Goal: Task Accomplishment & Management: Manage account settings

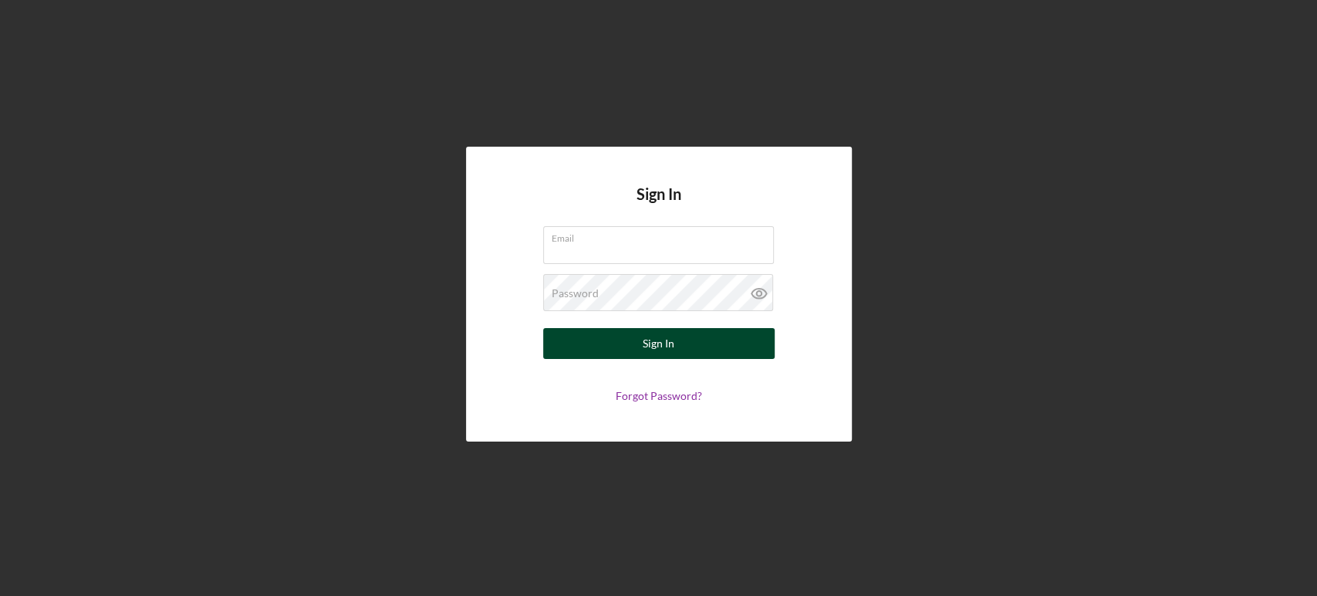
type input "[PERSON_NAME][EMAIL_ADDRESS][DOMAIN_NAME]"
click at [668, 352] on div "Sign In" at bounding box center [659, 343] width 32 height 31
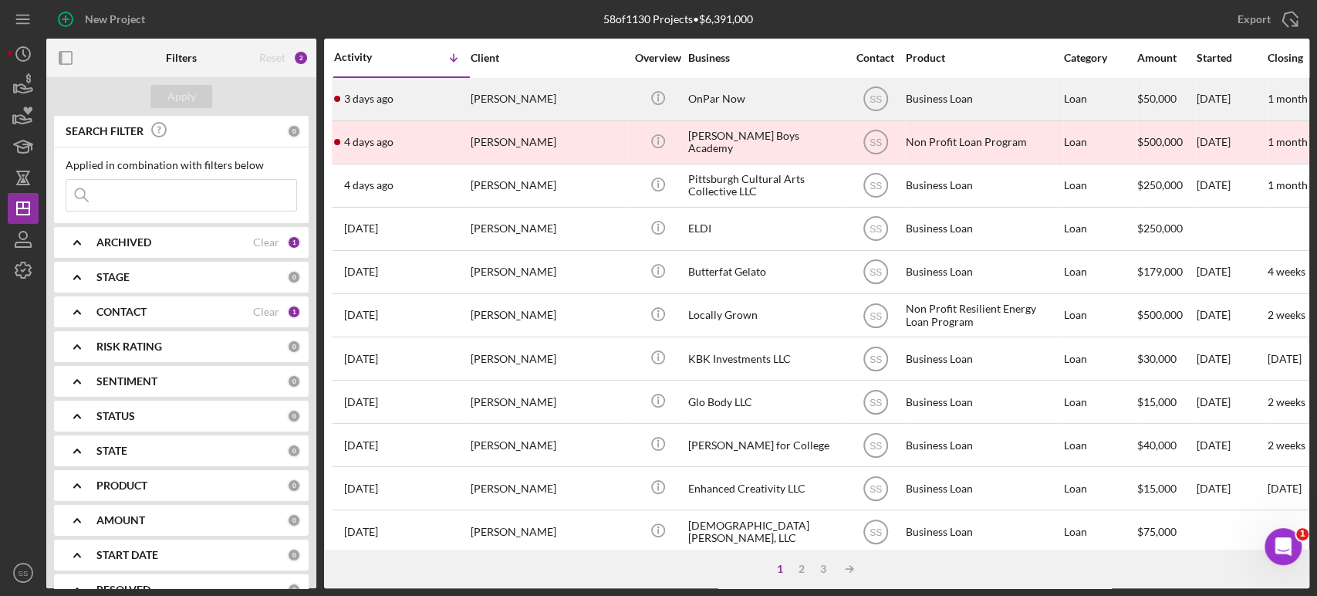
click at [583, 100] on div "[PERSON_NAME]" at bounding box center [548, 99] width 154 height 41
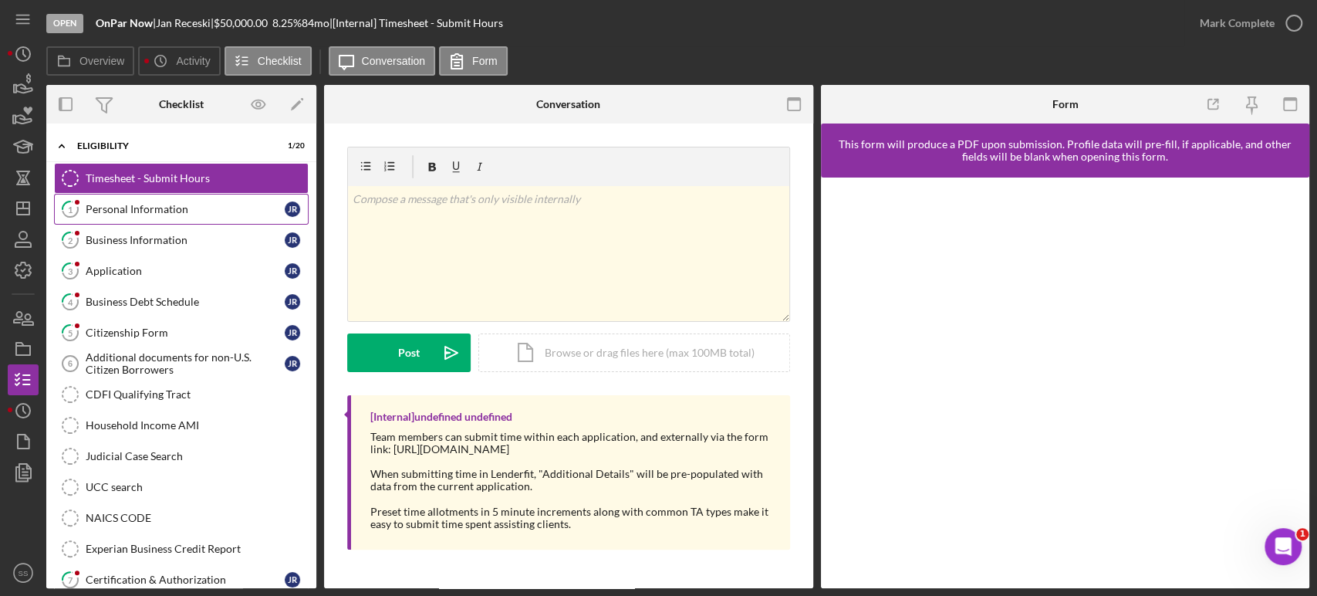
click at [175, 209] on div "Personal Information" at bounding box center [185, 209] width 199 height 12
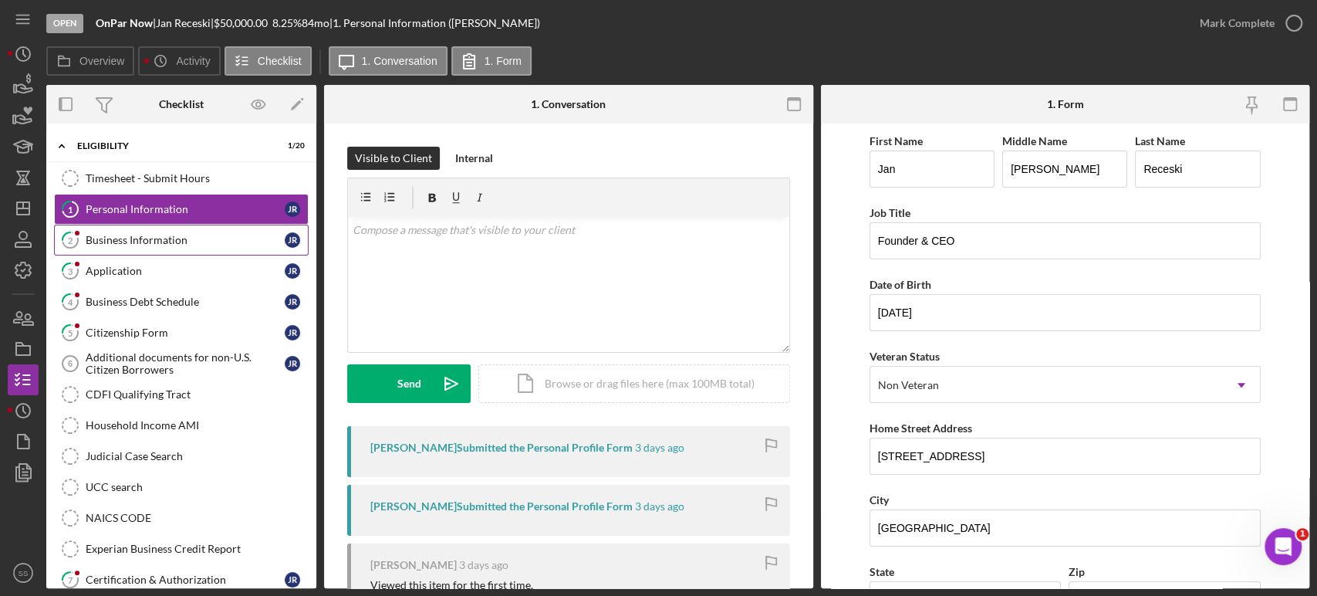
click at [158, 238] on div "Business Information" at bounding box center [185, 240] width 199 height 12
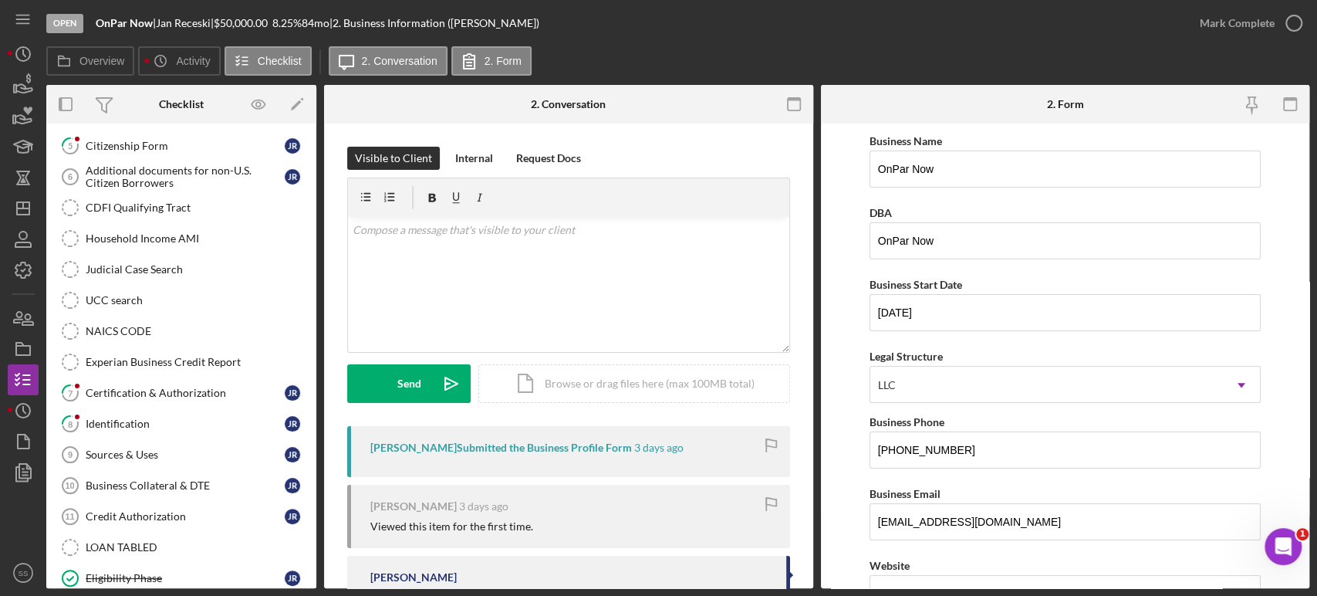
scroll to position [272, 0]
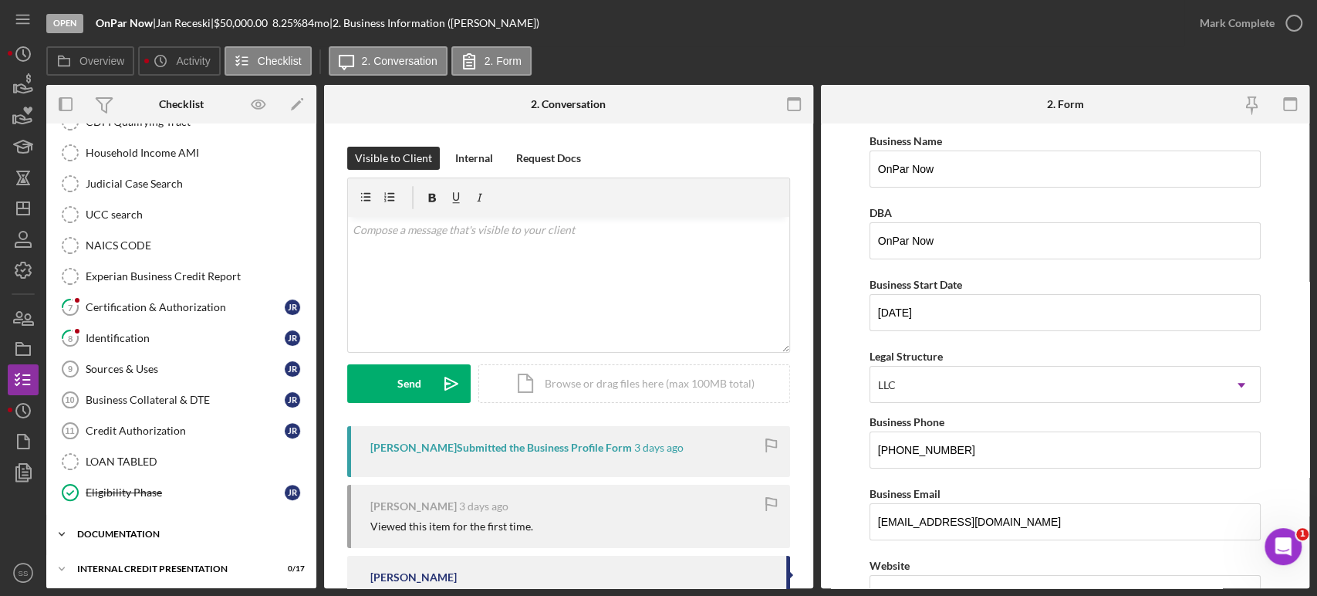
click at [105, 529] on div "documentation" at bounding box center [187, 533] width 220 height 9
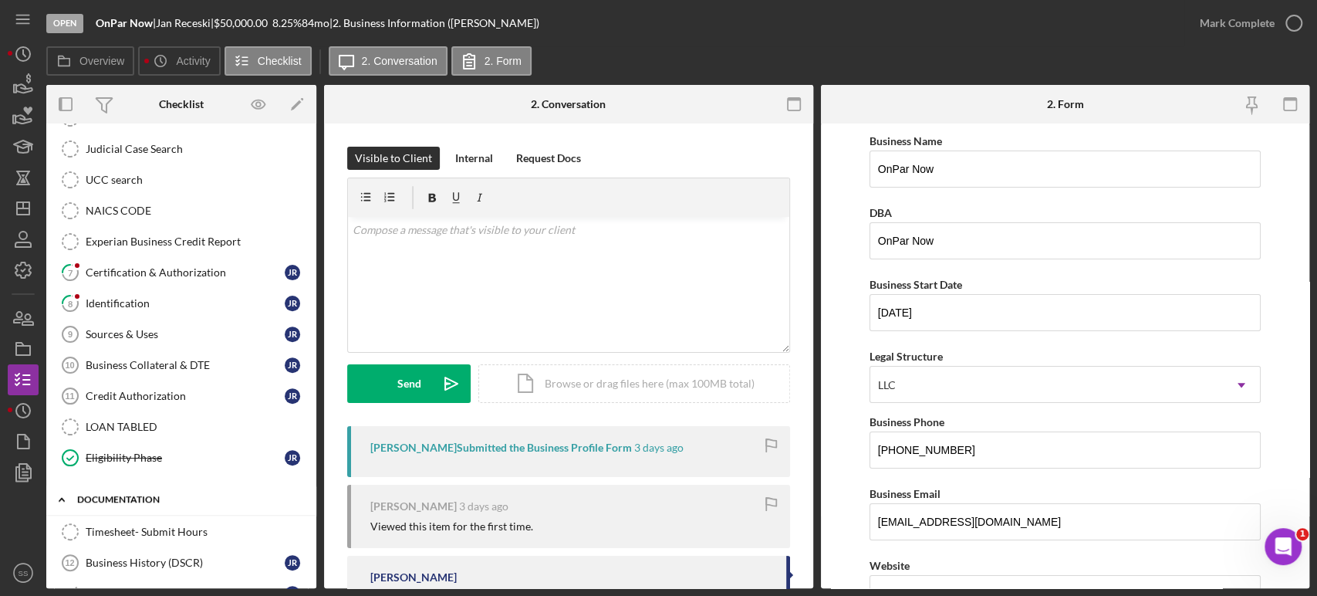
scroll to position [280, 0]
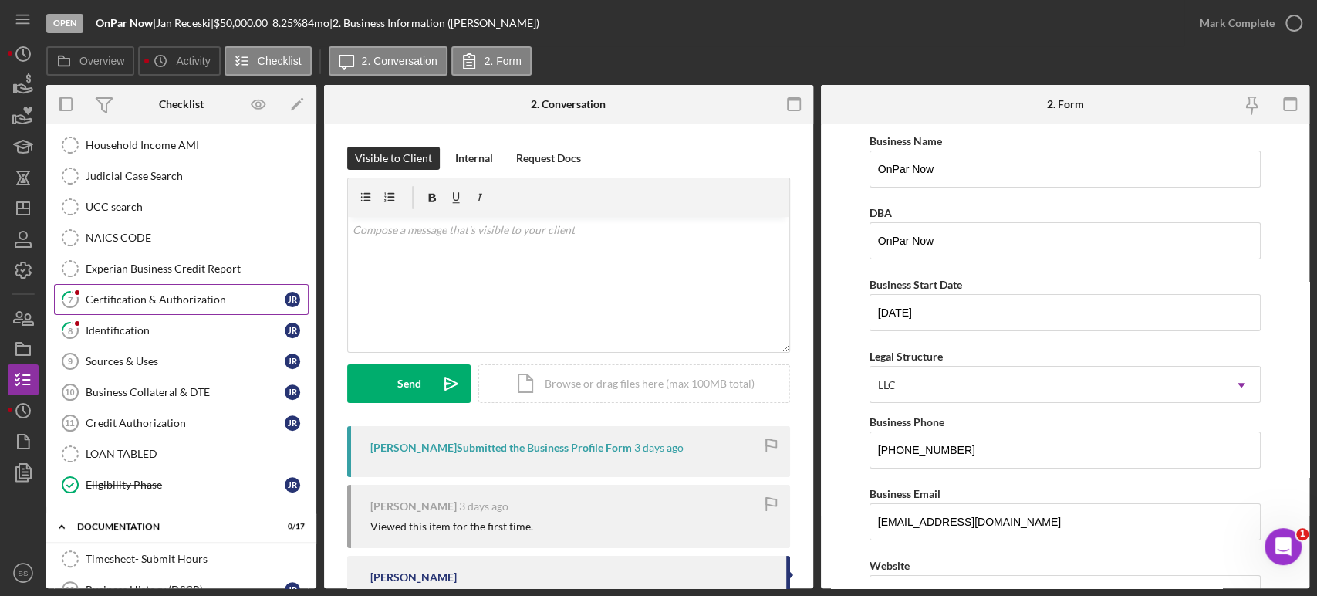
click at [147, 294] on div "Certification & Authorization" at bounding box center [185, 299] width 199 height 12
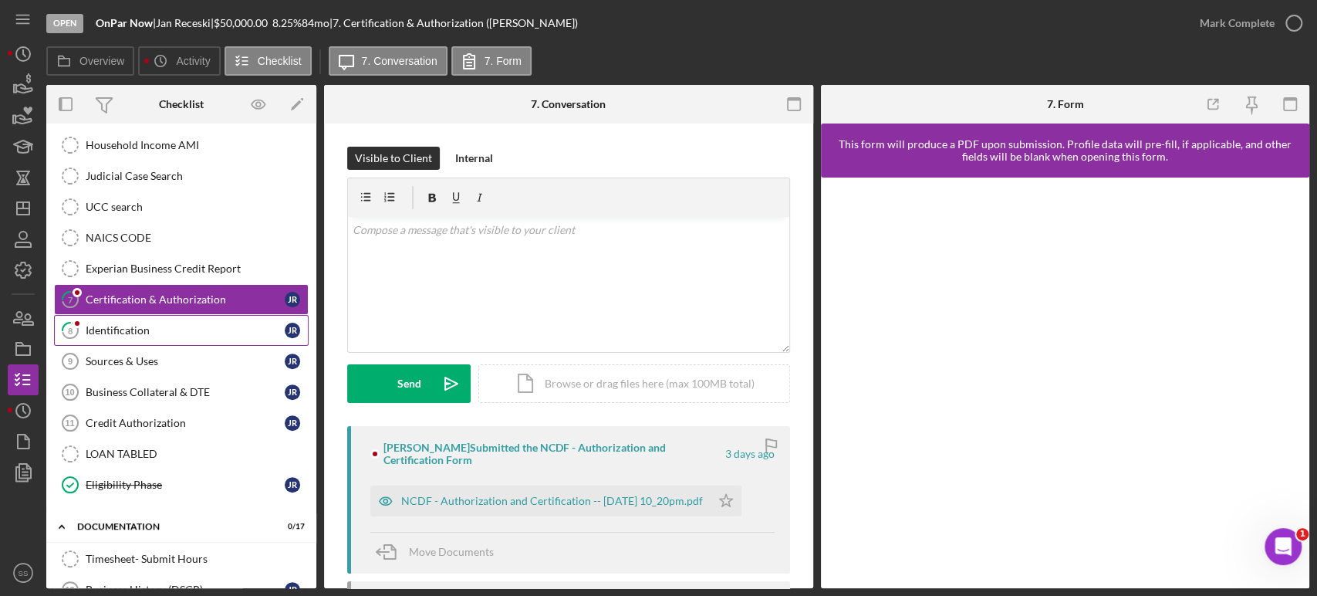
click at [134, 334] on link "8 Identification J R" at bounding box center [181, 330] width 255 height 31
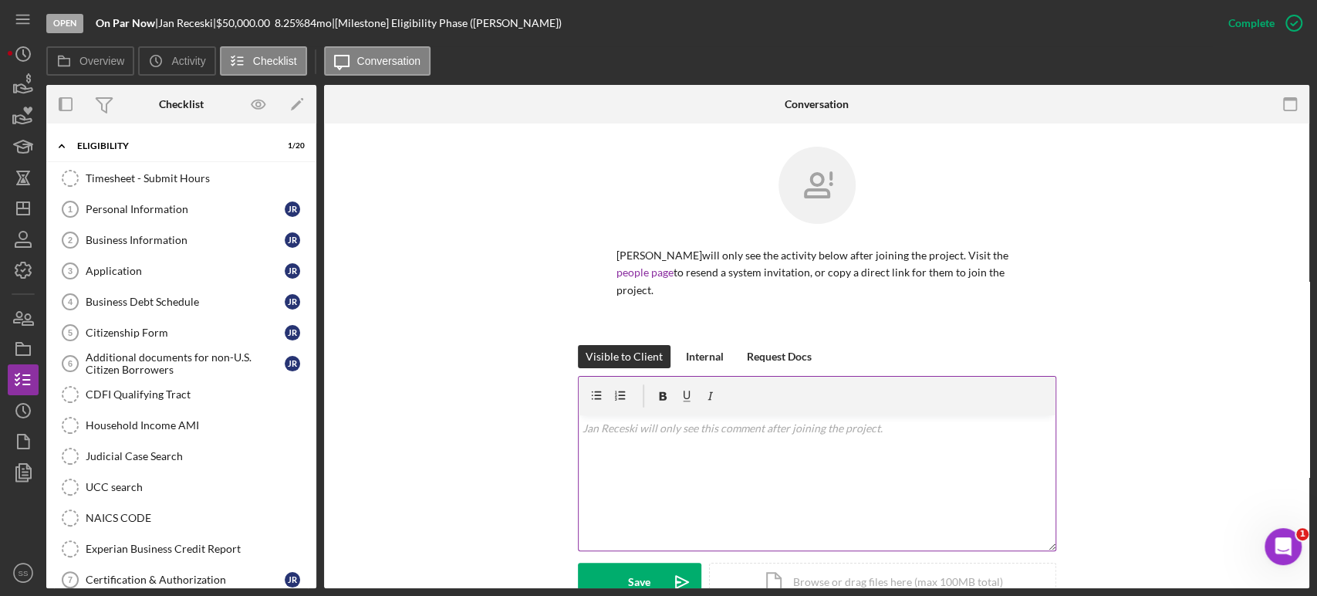
scroll to position [514, 0]
